Goal: Task Accomplishment & Management: Manage account settings

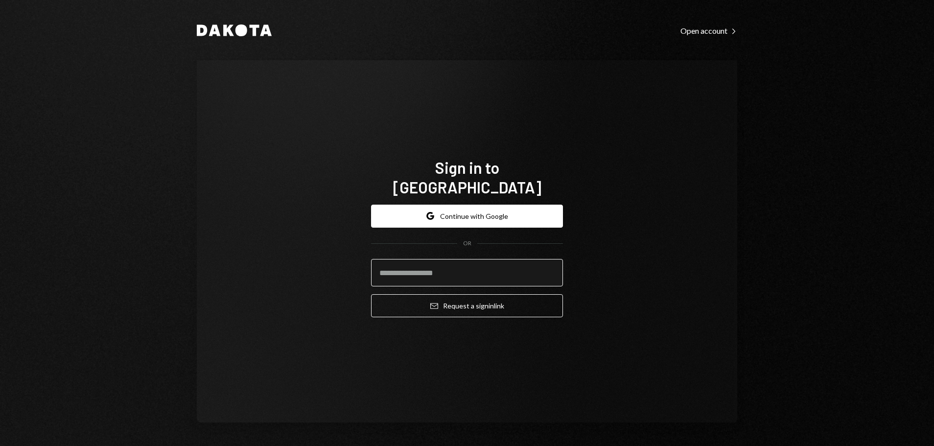
click at [453, 259] on input "email" at bounding box center [467, 272] width 192 height 27
type input "**********"
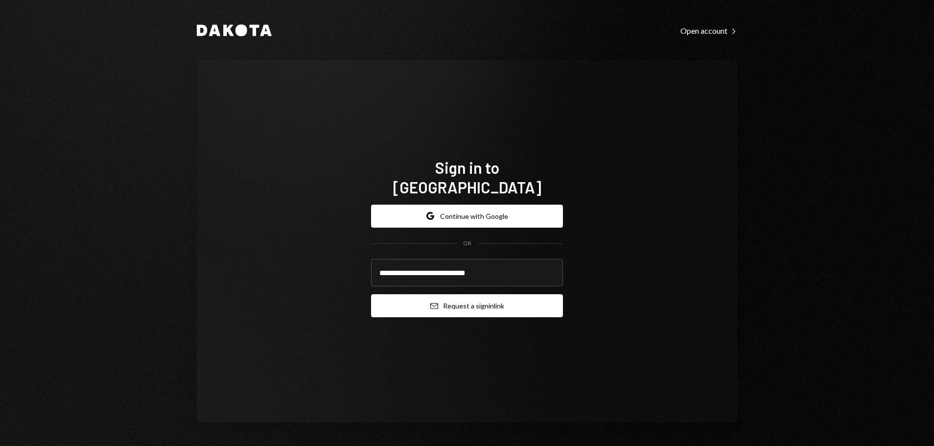
click at [435, 302] on icon "Email" at bounding box center [434, 306] width 8 height 8
